Goal: Transaction & Acquisition: Purchase product/service

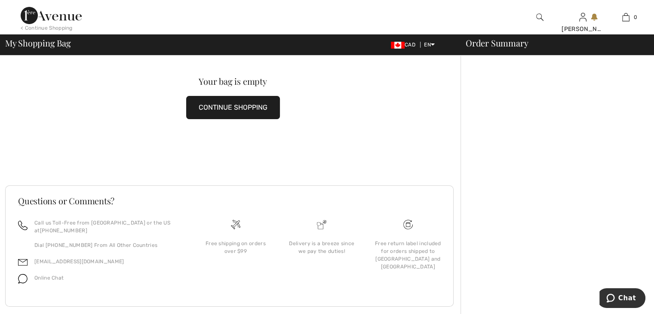
scroll to position [38, 0]
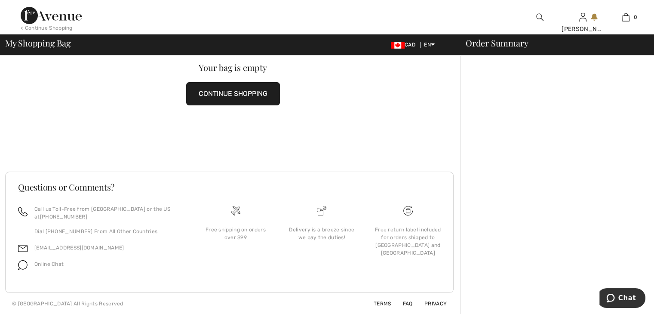
click at [260, 92] on button "CONTINUE SHOPPING" at bounding box center [233, 93] width 94 height 23
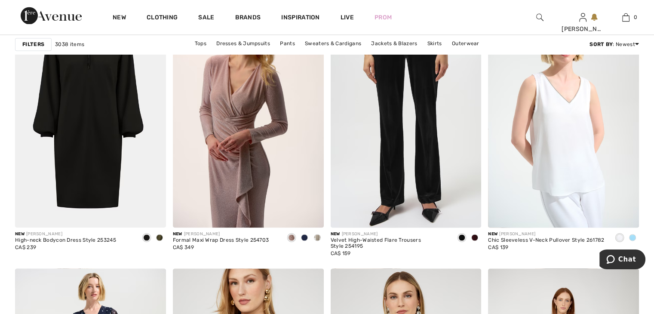
scroll to position [1290, 0]
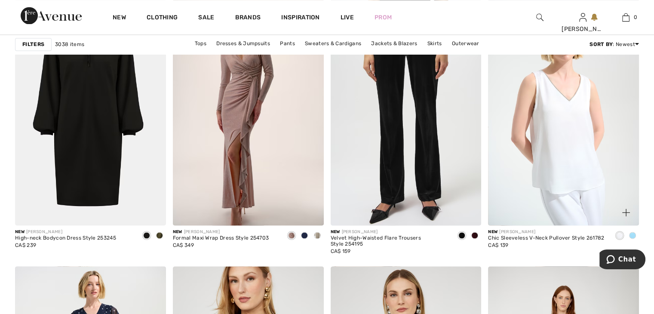
click at [631, 234] on span at bounding box center [632, 235] width 7 height 7
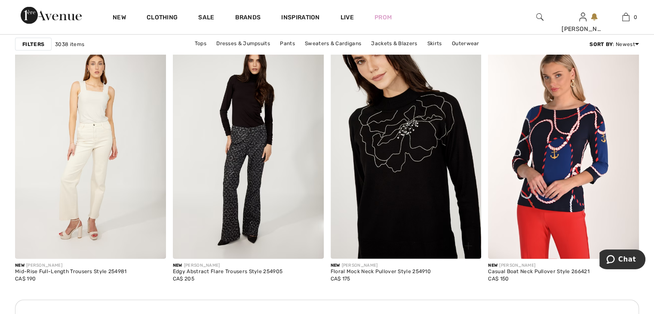
scroll to position [1807, 0]
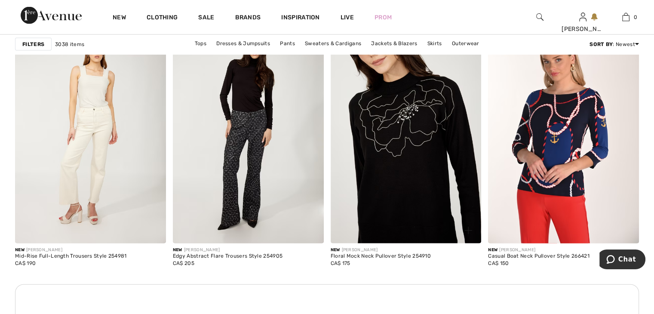
click at [433, 158] on img at bounding box center [406, 130] width 151 height 226
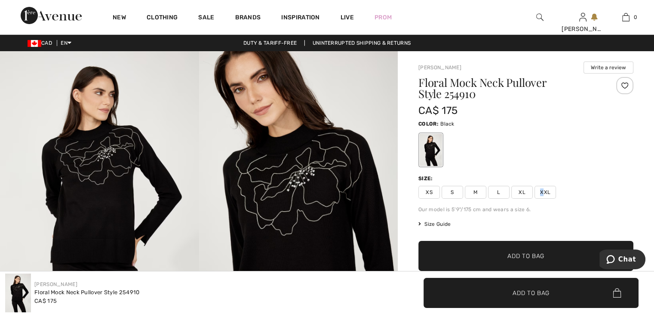
click at [542, 190] on span "XXL" at bounding box center [546, 192] width 22 height 13
click at [447, 254] on span "✔ Added to Bag Add to Bag" at bounding box center [526, 256] width 215 height 30
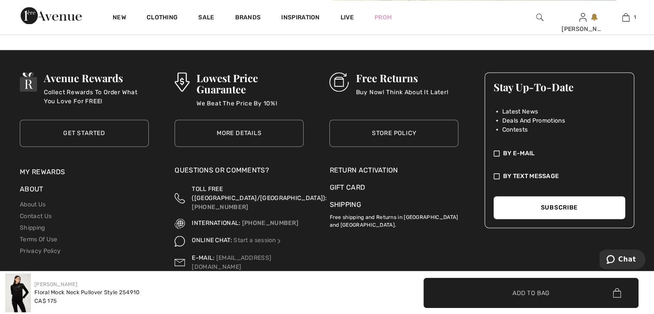
scroll to position [1315, 0]
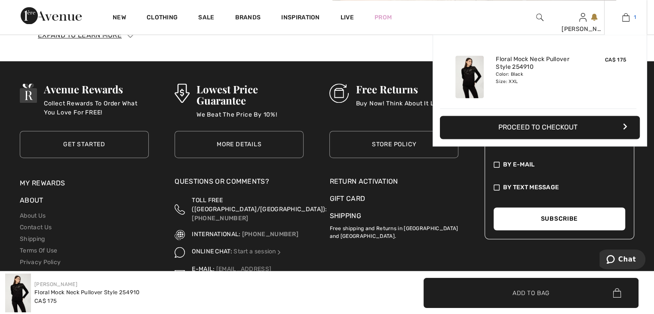
click at [626, 17] on img at bounding box center [625, 17] width 7 height 10
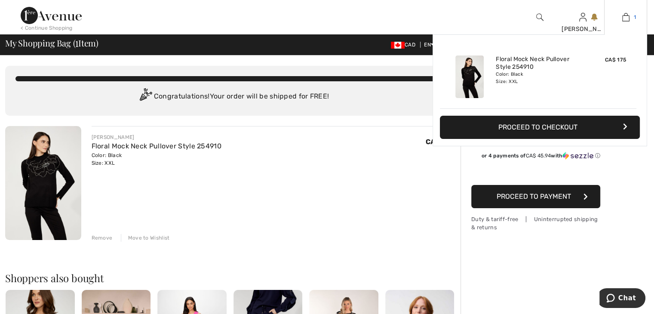
click at [617, 17] on link "1" at bounding box center [626, 17] width 42 height 10
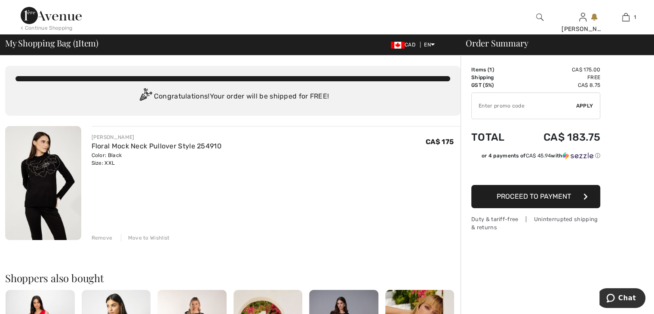
click at [102, 237] on div "Remove" at bounding box center [102, 238] width 21 height 8
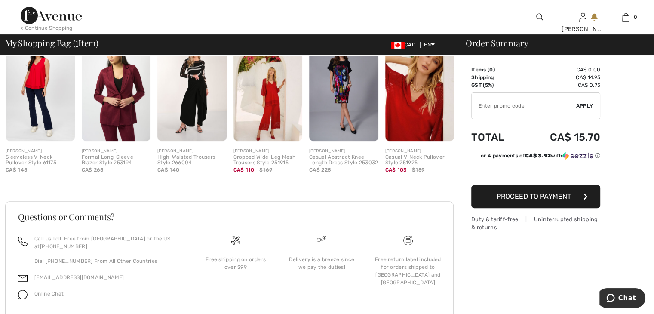
scroll to position [272, 0]
